Goal: Transaction & Acquisition: Purchase product/service

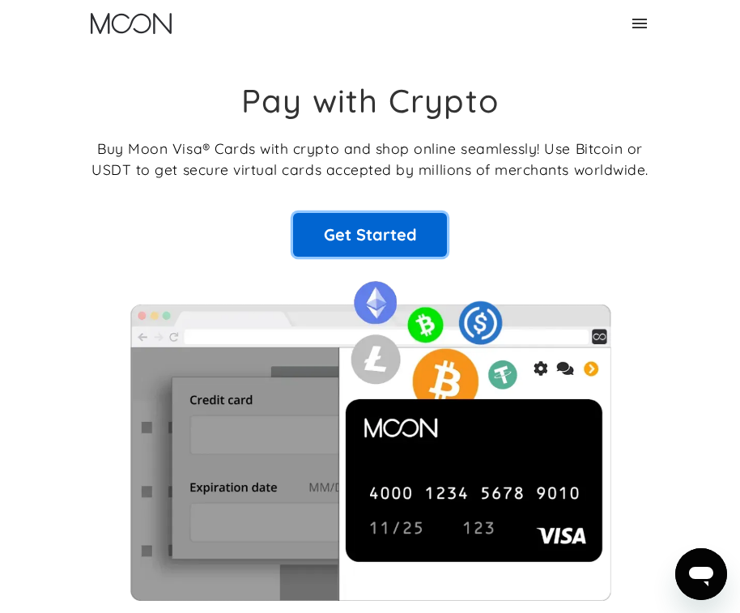
click at [385, 236] on link "Get Started" at bounding box center [370, 235] width 154 height 44
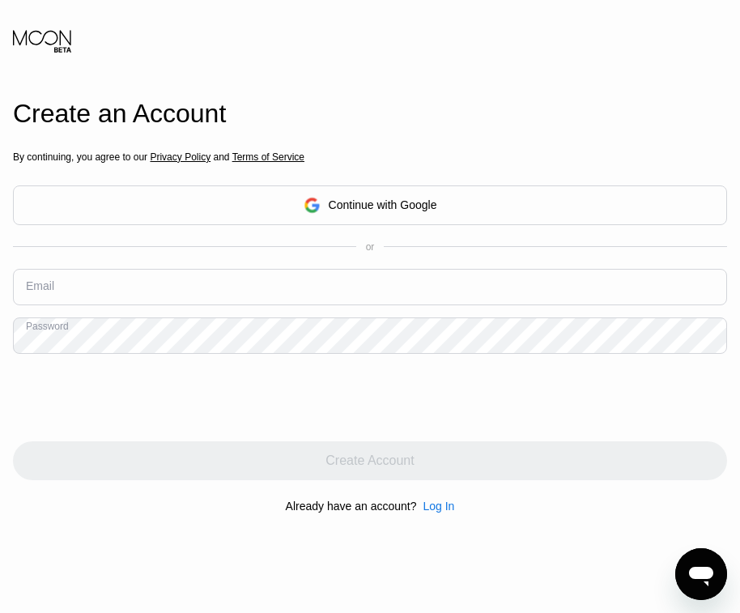
click at [235, 280] on input "text" at bounding box center [370, 287] width 714 height 36
paste input "[EMAIL_ADDRESS][DOMAIN_NAME]"
type input "[EMAIL_ADDRESS][DOMAIN_NAME]"
click at [326, 410] on div at bounding box center [370, 397] width 714 height 63
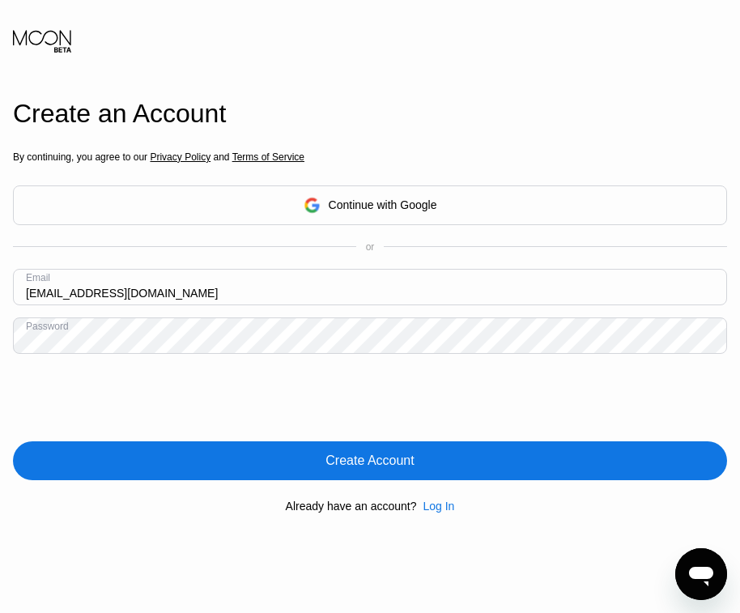
click at [435, 456] on div "Create Account" at bounding box center [370, 460] width 714 height 39
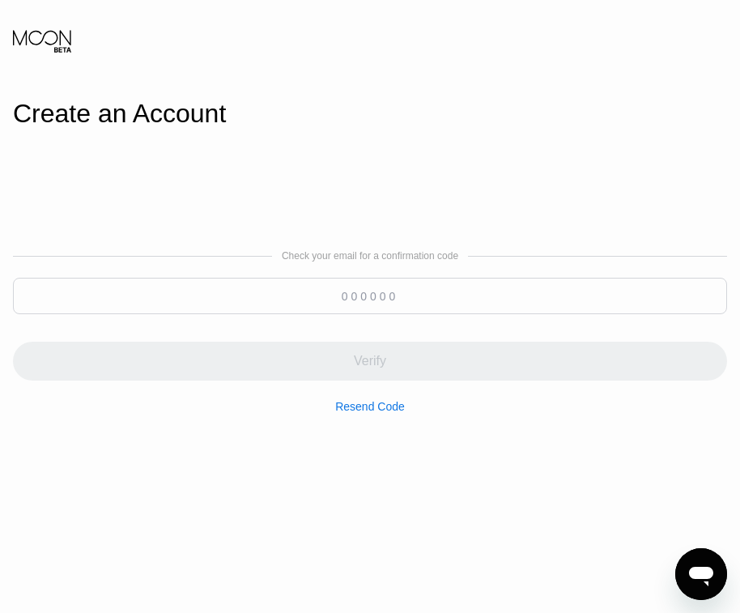
click at [383, 309] on input at bounding box center [370, 296] width 714 height 36
paste input "815524"
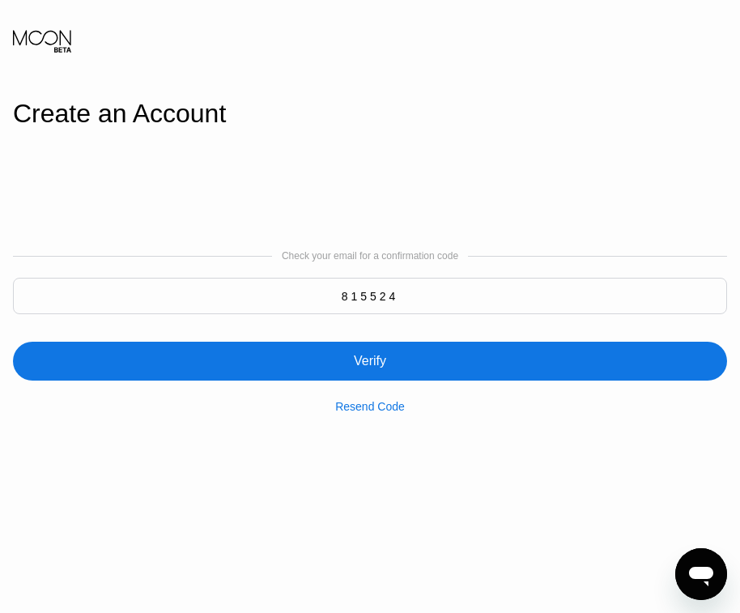
type input "815524"
click at [402, 390] on div "Resend Code" at bounding box center [370, 396] width 70 height 32
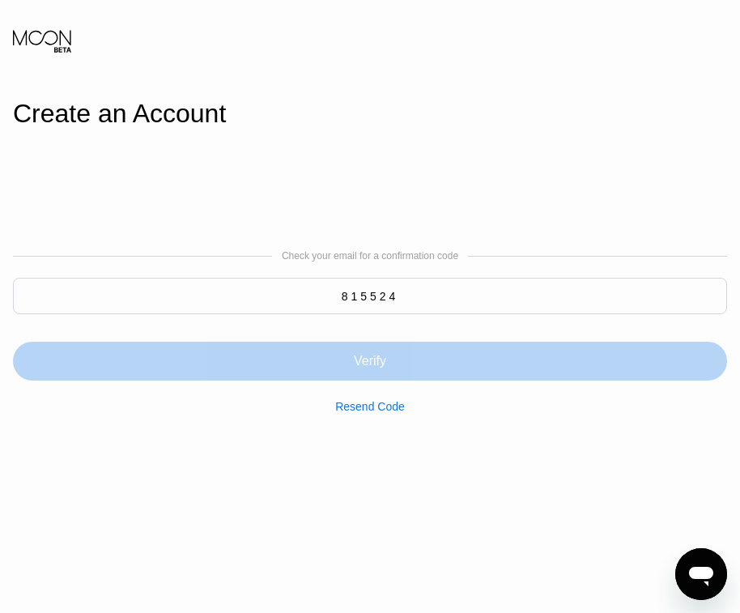
click at [412, 371] on div "Verify" at bounding box center [370, 361] width 714 height 39
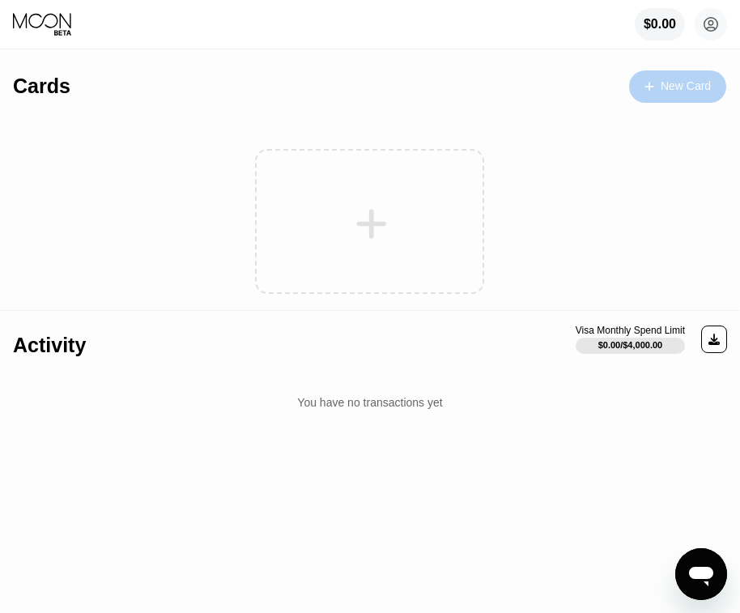
click at [632, 81] on div "New Card" at bounding box center [677, 86] width 97 height 32
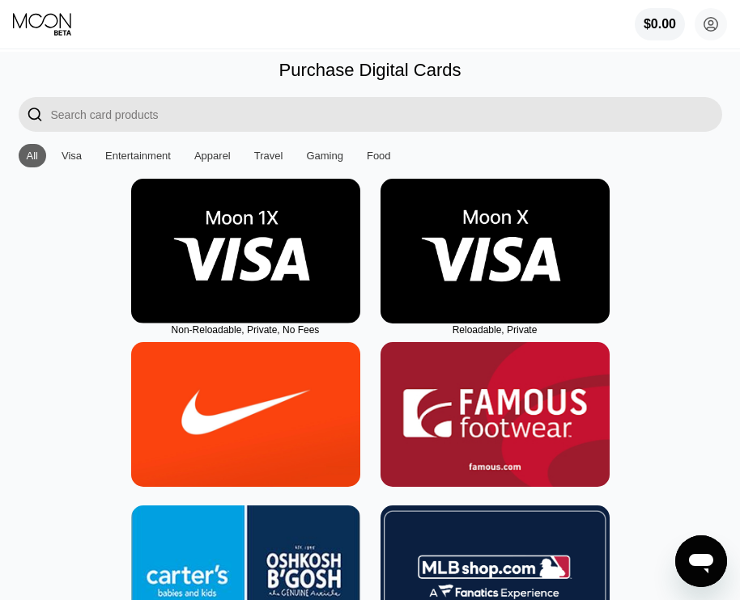
click at [316, 263] on img at bounding box center [245, 251] width 229 height 145
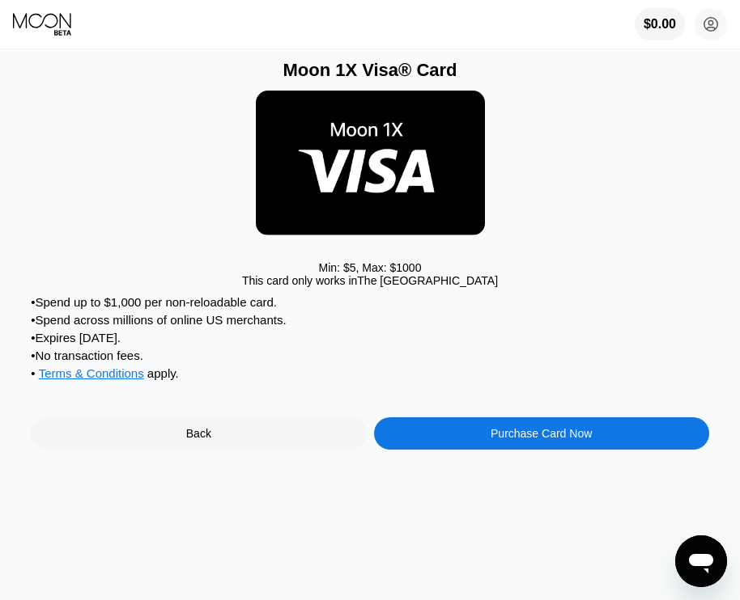
click at [452, 450] on div "Purchase Card Now" at bounding box center [541, 434] width 335 height 32
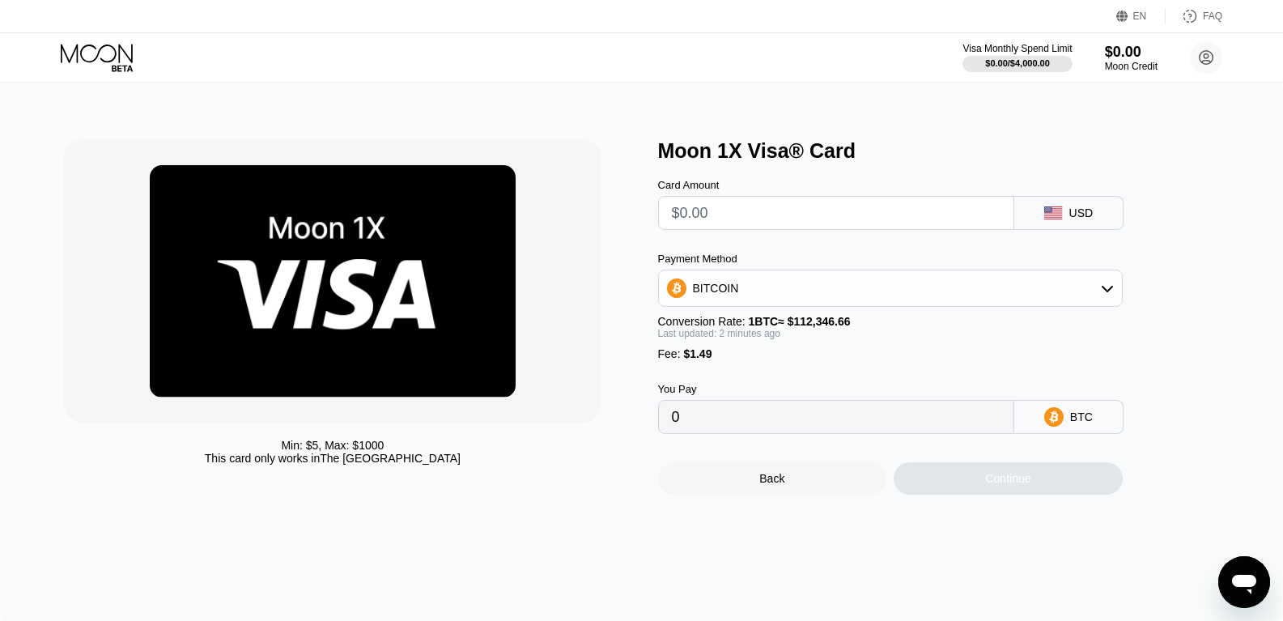
click at [738, 226] on input "text" at bounding box center [836, 213] width 329 height 32
type input "$15"
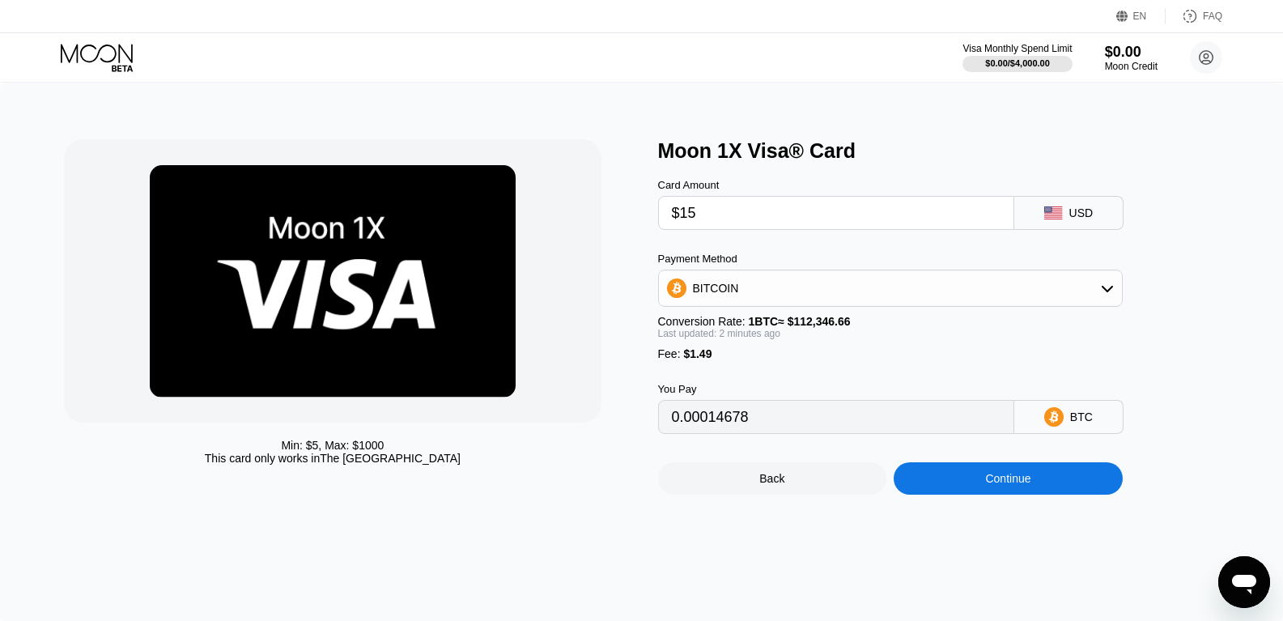
type input "0.00014678"
type input "$15"
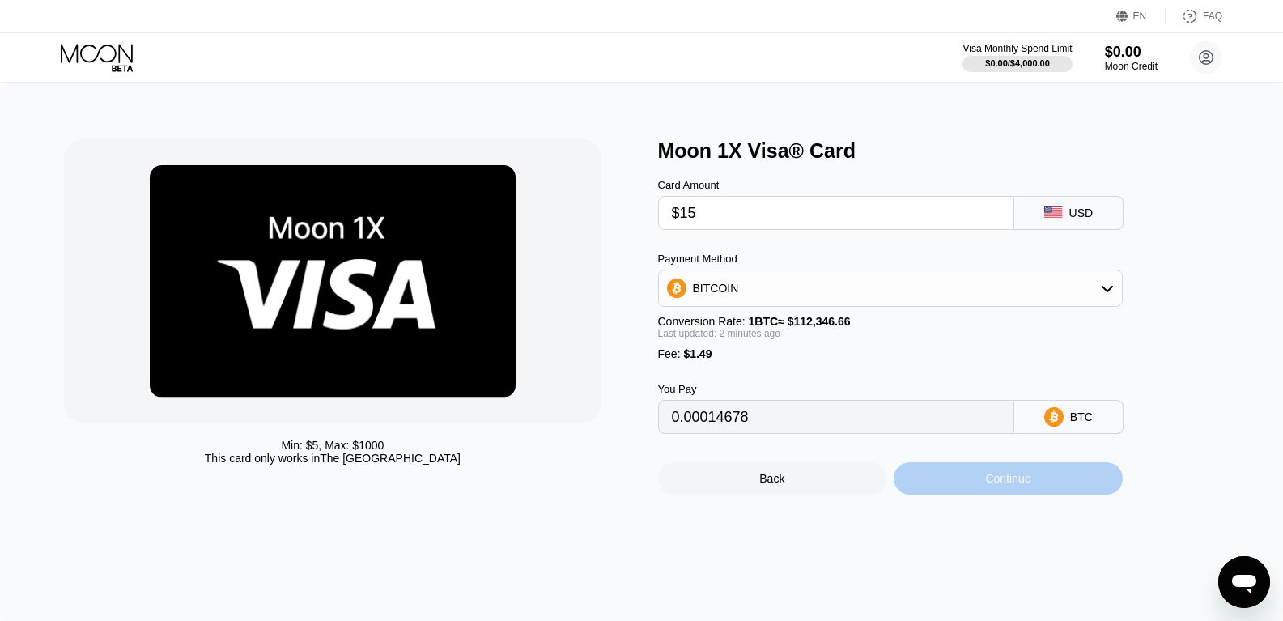
click at [739, 494] on div "Continue" at bounding box center [1007, 478] width 229 height 32
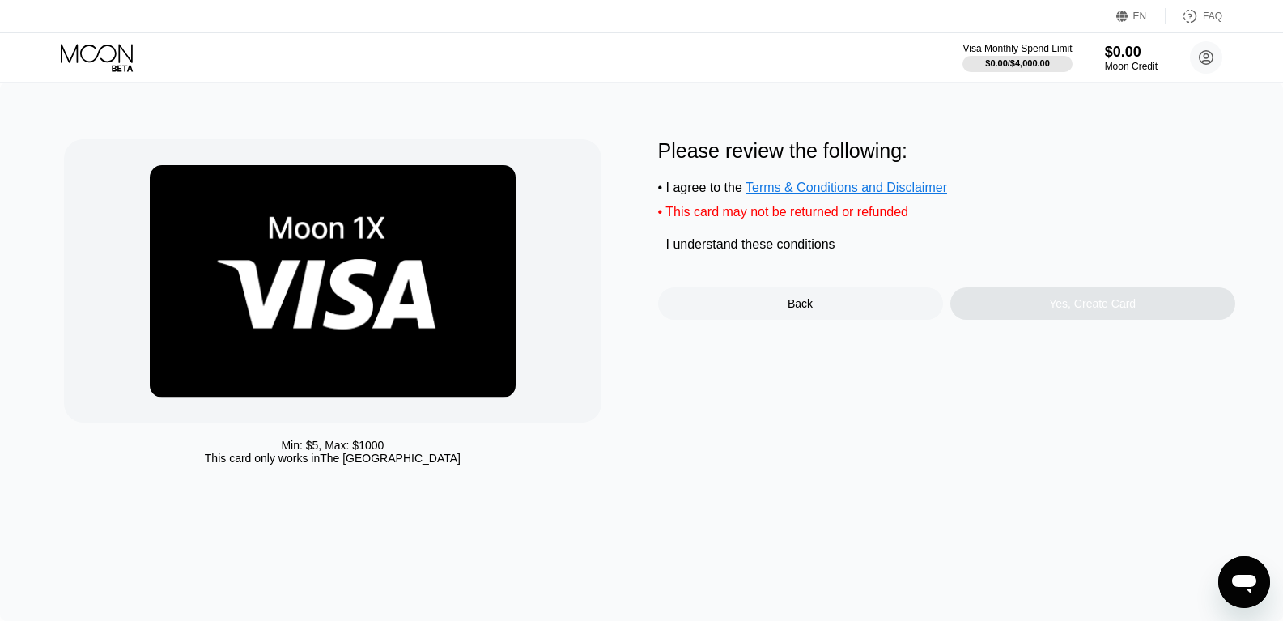
click at [739, 252] on div "I understand these conditions" at bounding box center [750, 244] width 169 height 15
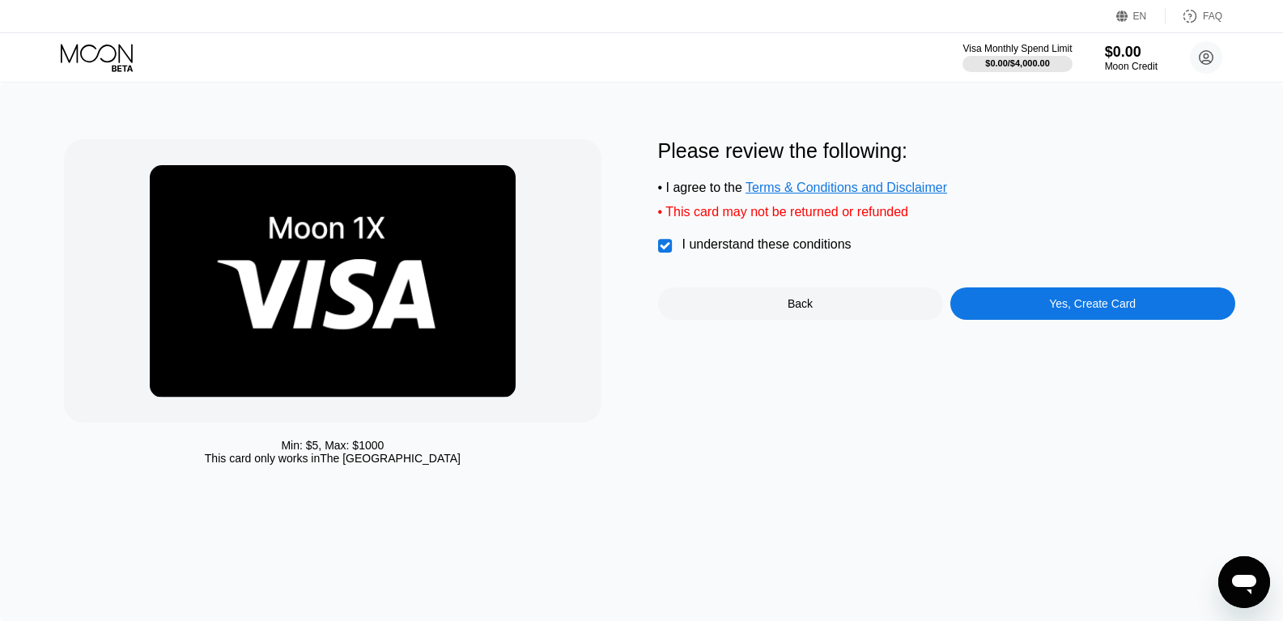
click at [739, 309] on div "Yes, Create Card" at bounding box center [1092, 303] width 285 height 32
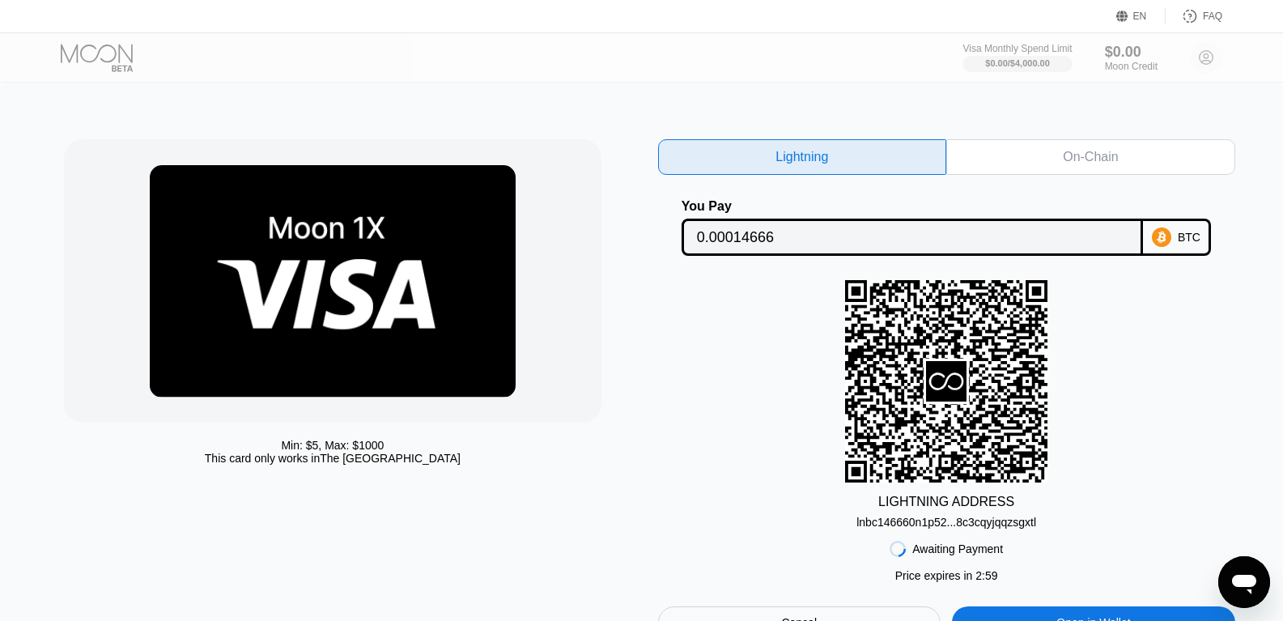
click at [739, 171] on div "On-Chain" at bounding box center [1090, 157] width 289 height 36
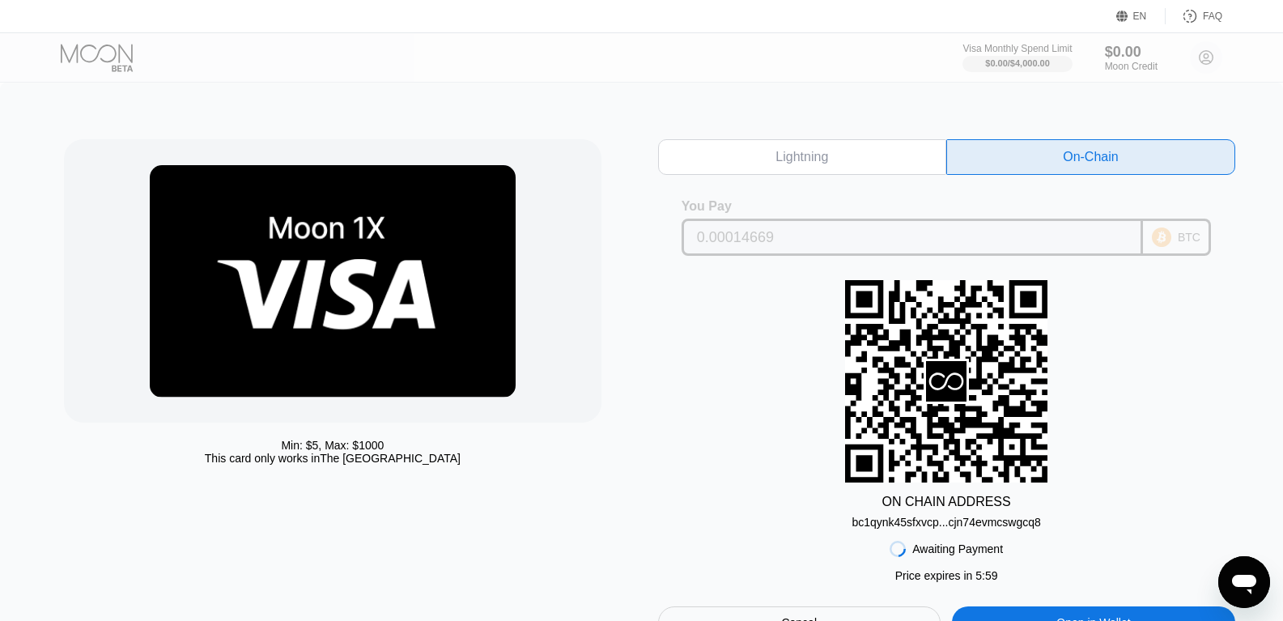
click at [739, 237] on input "0.00014669" at bounding box center [912, 237] width 431 height 32
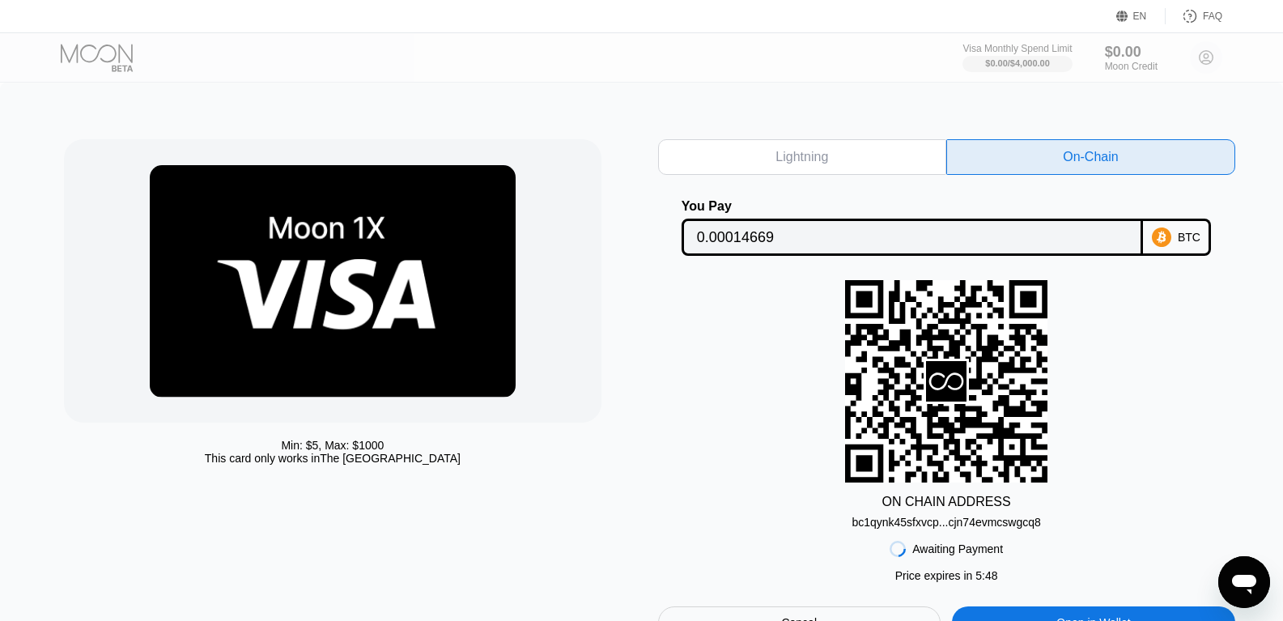
click at [541, 123] on div "Min: $ 5 , Max: $ 1000 This card only works in The United States Lightning On-C…" at bounding box center [641, 381] width 1283 height 596
click at [739, 528] on div "bc1qynk45sfxvcp...cjn74evmcswgcq8" at bounding box center [945, 521] width 189 height 13
click at [553, 172] on div at bounding box center [332, 280] width 537 height 283
drag, startPoint x: 125, startPoint y: 57, endPoint x: 108, endPoint y: 58, distance: 16.2
drag, startPoint x: 108, startPoint y: 58, endPoint x: 378, endPoint y: 55, distance: 269.5
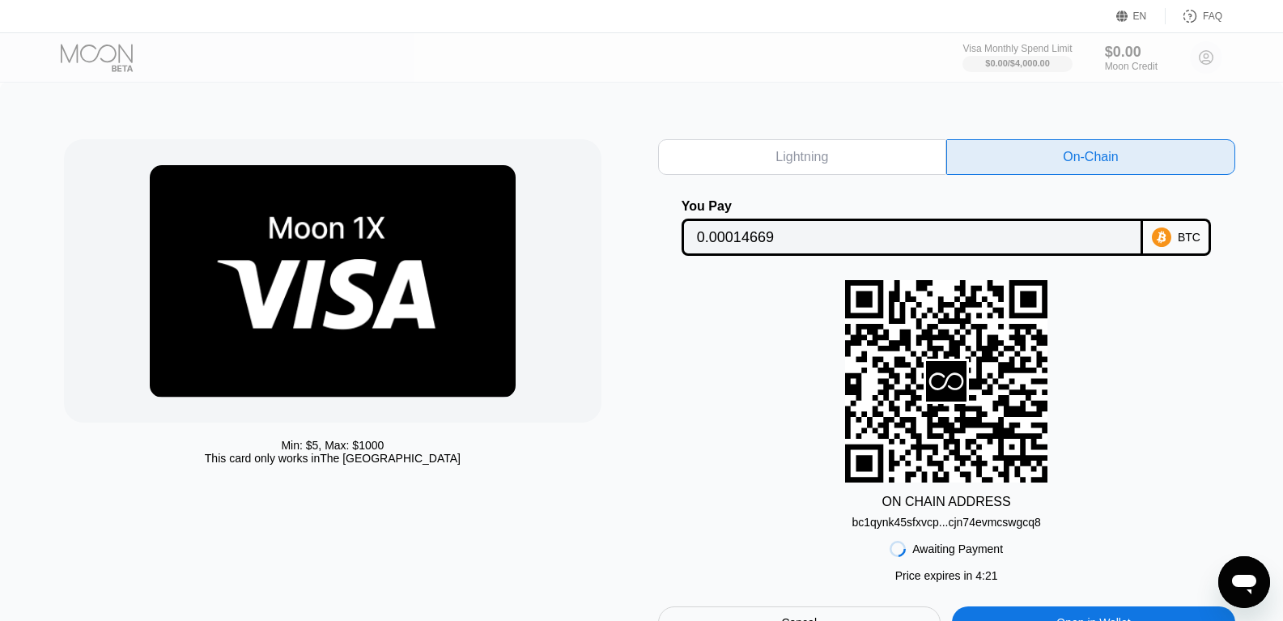
click at [378, 55] on div "Visa Monthly Spend Limit $0.00 / $4,000.00 $0.00 Moon Credit j66666j@yopmail.co…" at bounding box center [641, 57] width 1283 height 49
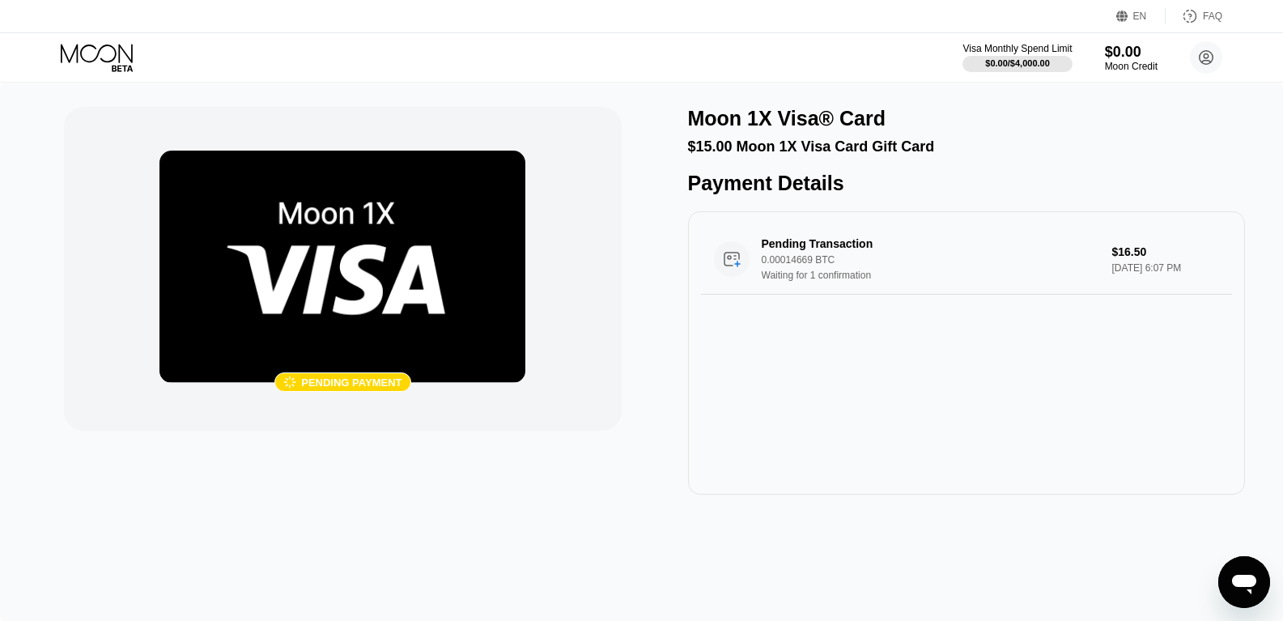
click at [426, 457] on div " Pending payment" at bounding box center [342, 301] width 557 height 388
click at [102, 51] on icon at bounding box center [98, 58] width 75 height 28
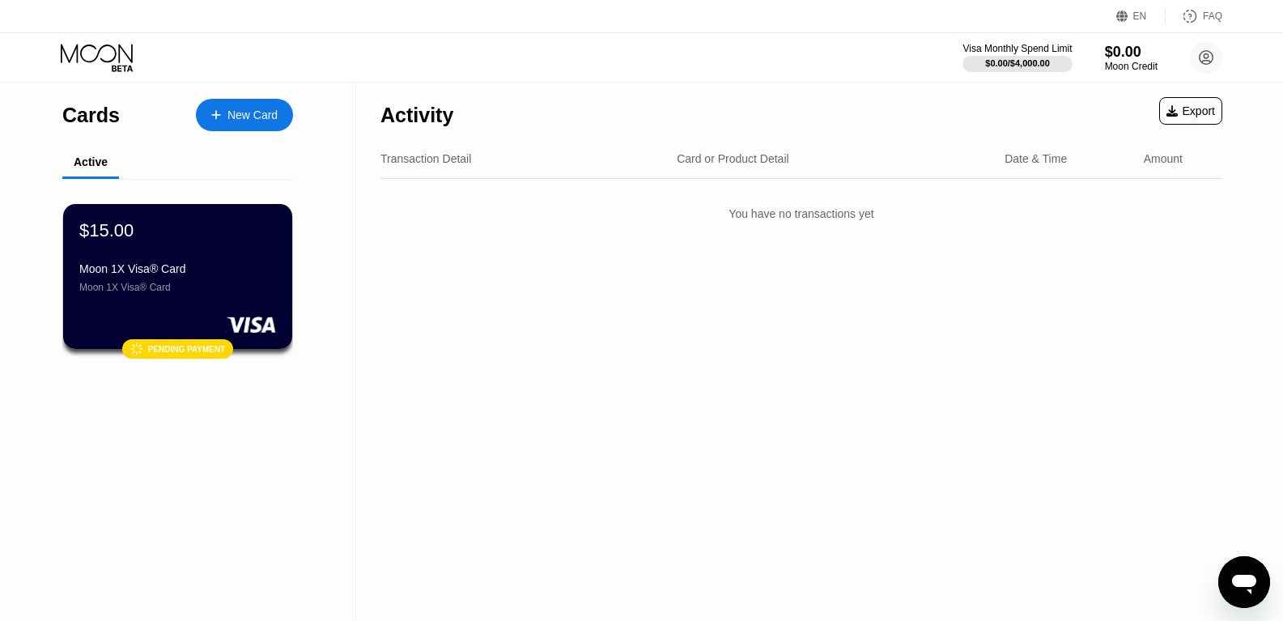
drag, startPoint x: 534, startPoint y: 302, endPoint x: 490, endPoint y: 299, distance: 43.8
click at [534, 301] on div "Activity Export Transaction Detail Card or Product Detail Date & Time Amount Yo…" at bounding box center [801, 352] width 890 height 538
click at [273, 114] on div "New Card" at bounding box center [252, 115] width 50 height 14
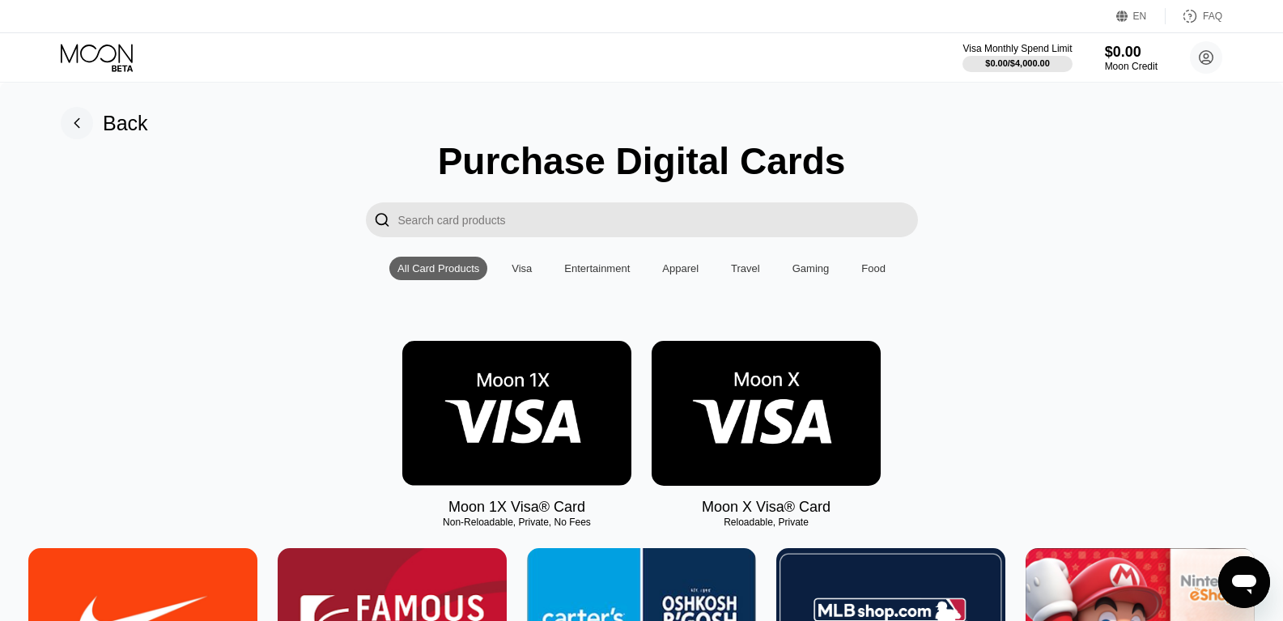
click at [522, 406] on img at bounding box center [516, 413] width 229 height 145
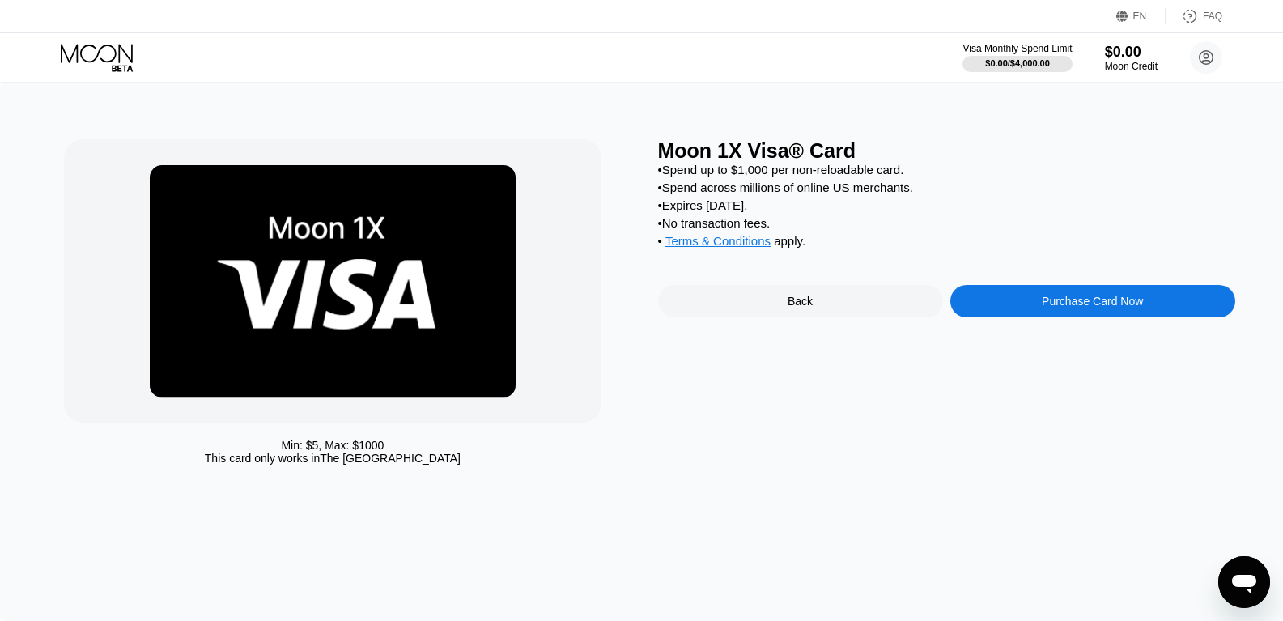
click at [1068, 308] on div "Purchase Card Now" at bounding box center [1092, 301] width 101 height 13
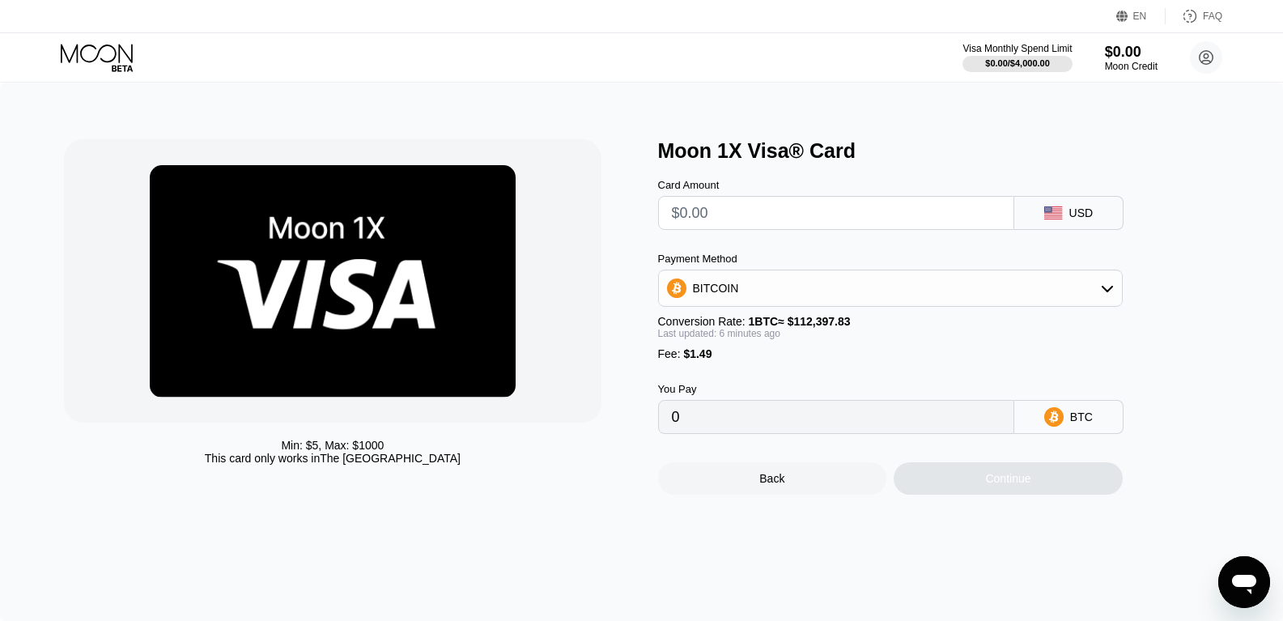
click at [754, 223] on input "text" at bounding box center [836, 213] width 329 height 32
type input "$15"
type input "0.00014671"
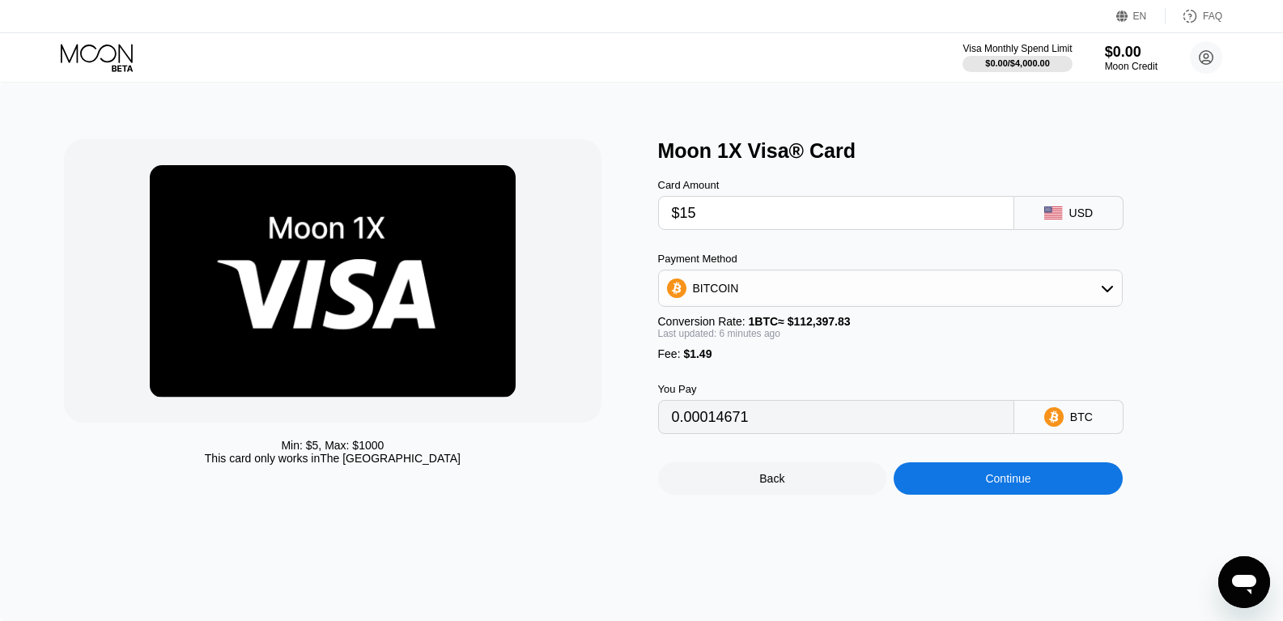
type input "$15"
click at [942, 490] on div "Continue" at bounding box center [1007, 478] width 229 height 32
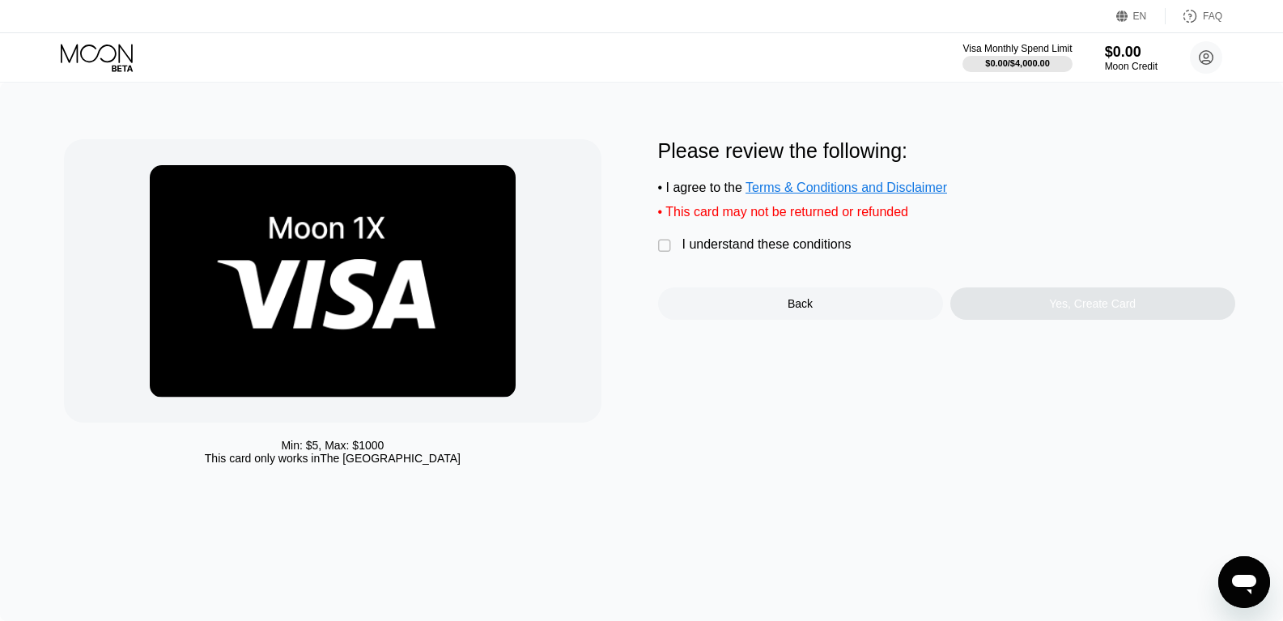
click at [741, 250] on div "I understand these conditions" at bounding box center [766, 244] width 169 height 15
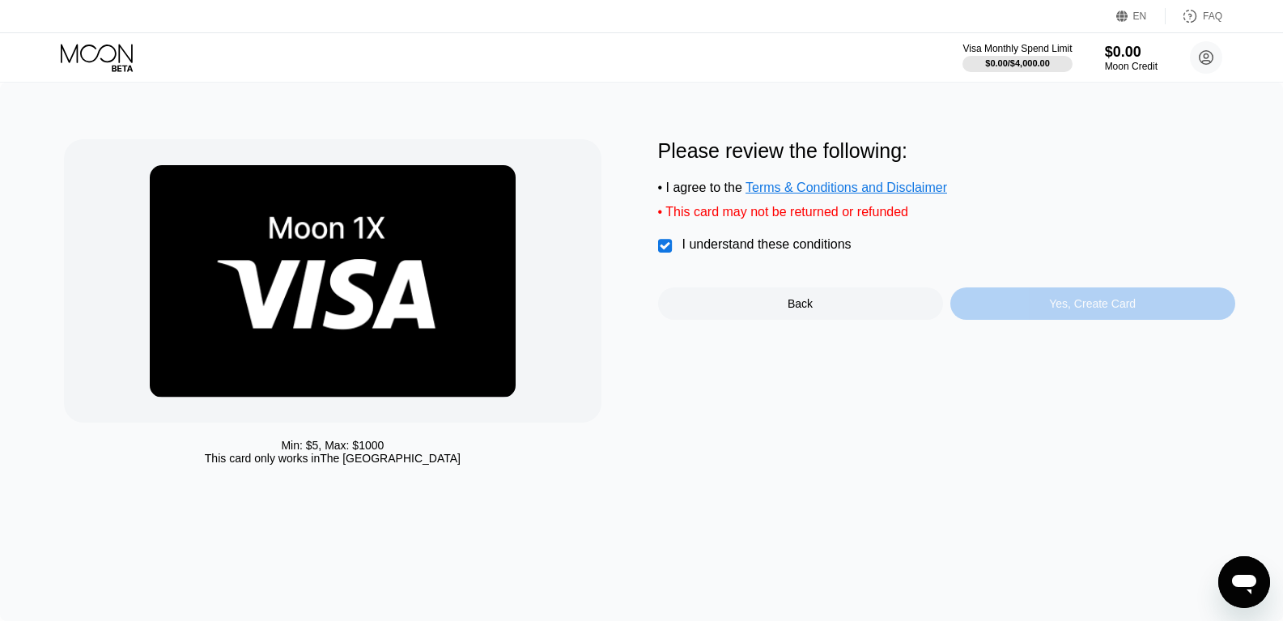
click at [1022, 314] on div "Yes, Create Card" at bounding box center [1092, 303] width 285 height 32
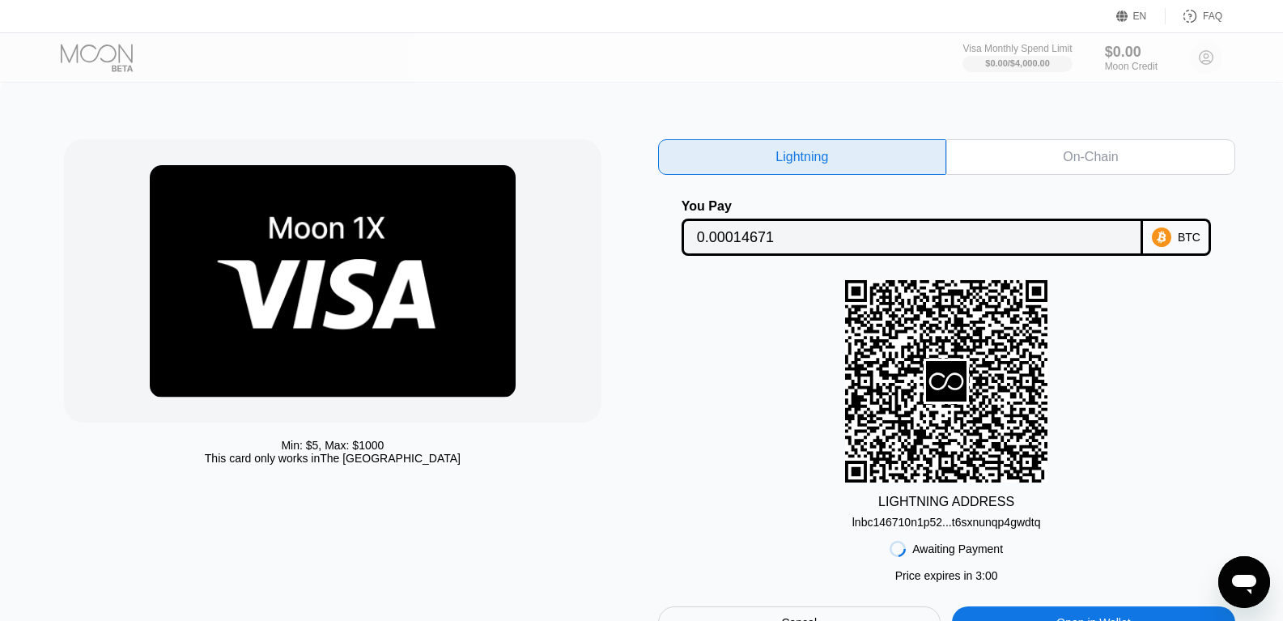
click at [1096, 157] on div "On-Chain" at bounding box center [1090, 157] width 55 height 16
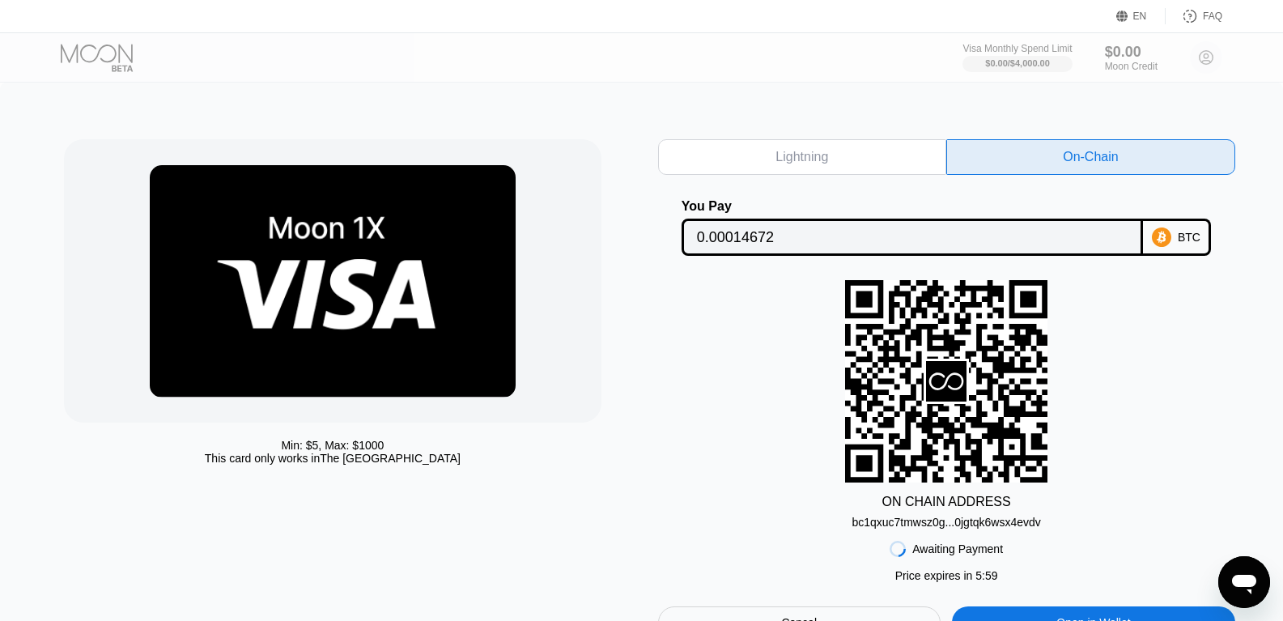
click at [1061, 240] on input "0.00014672" at bounding box center [912, 237] width 431 height 32
click at [1027, 526] on div "bc1qxuc7tmwsz0g...0jgtqk6wsx4evdv" at bounding box center [945, 521] width 189 height 13
click at [511, 95] on div "Min: $ 5 , Max: $ 1000 This card only works in The United States Lightning On-C…" at bounding box center [641, 381] width 1283 height 596
click at [496, 99] on div "Min: $ 5 , Max: $ 1000 This card only works in The United States Lightning On-C…" at bounding box center [641, 381] width 1283 height 596
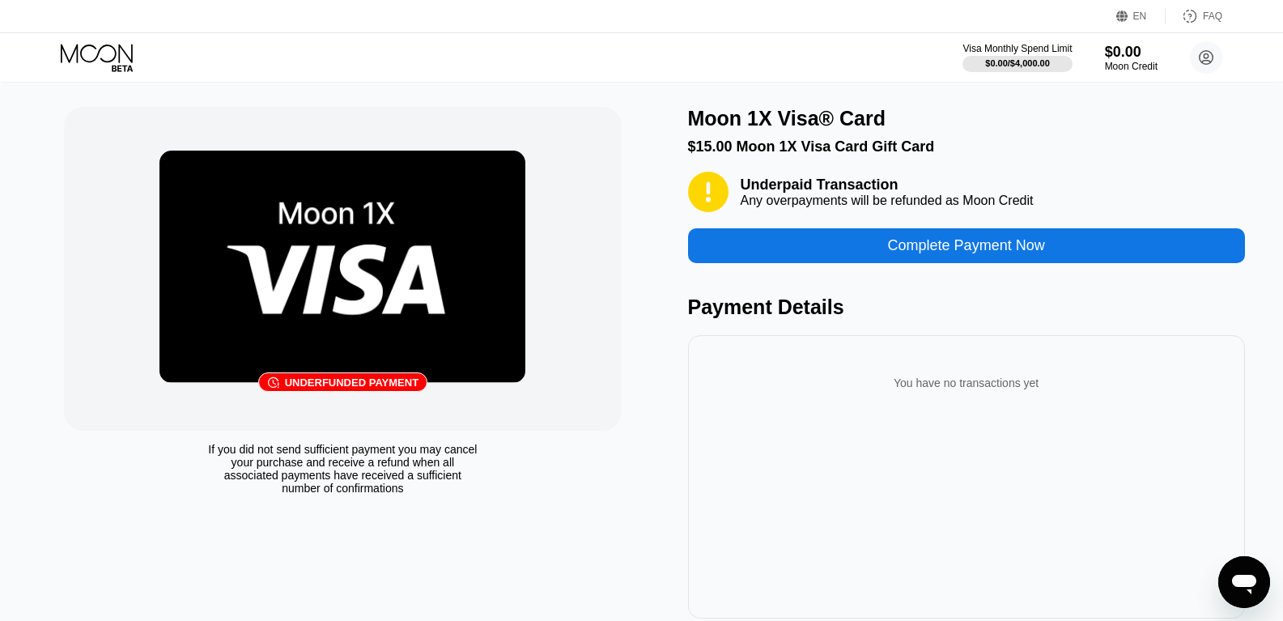
click at [269, 107] on div "󰗎 Underfunded payment" at bounding box center [342, 269] width 557 height 324
click at [106, 64] on icon at bounding box center [98, 58] width 75 height 28
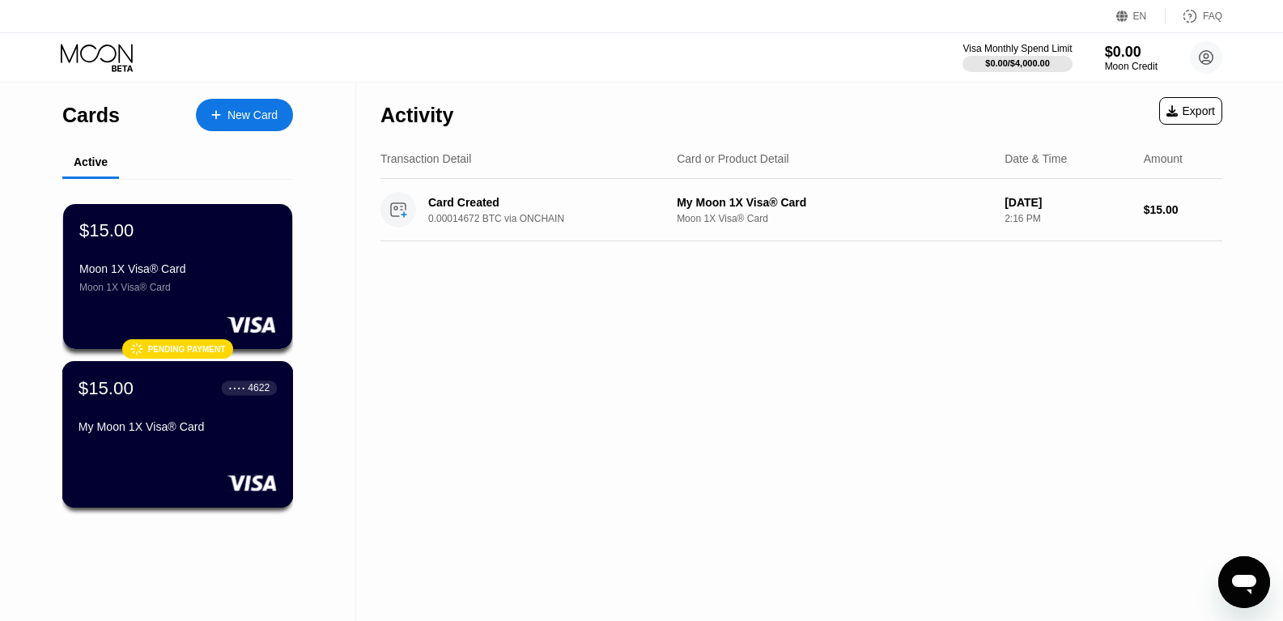
click at [248, 452] on div "$15.00 ● ● ● ● 4622 My Moon 1X Visa® Card" at bounding box center [177, 434] width 231 height 146
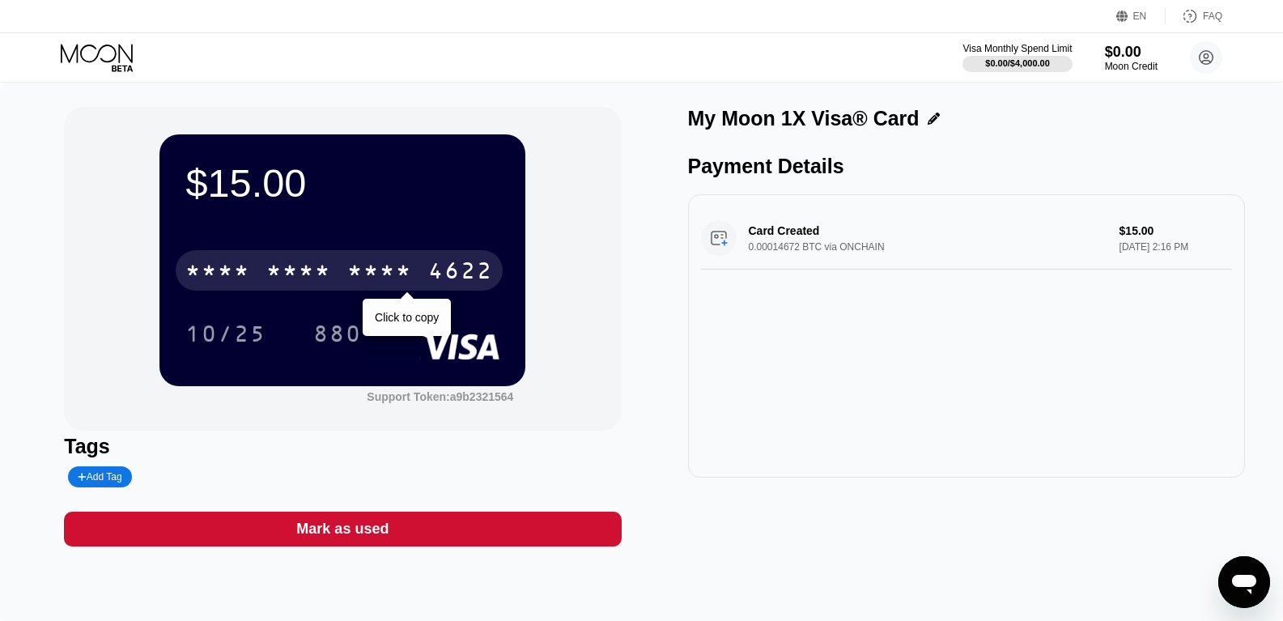
click at [328, 269] on div "* * * *" at bounding box center [298, 273] width 65 height 26
click at [428, 269] on div "4622" at bounding box center [460, 273] width 65 height 26
